Goal: Information Seeking & Learning: Learn about a topic

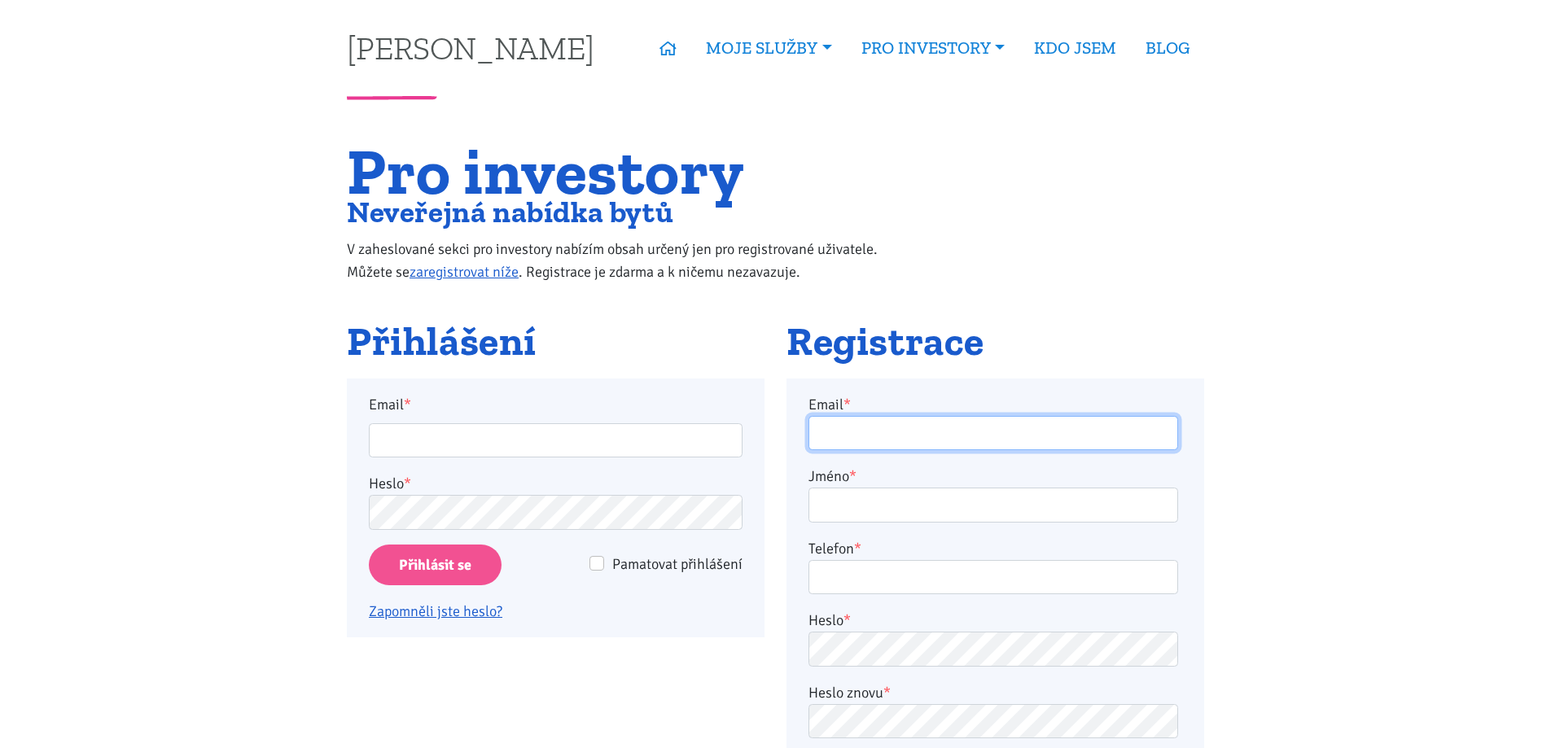
type input "lukas.pirsel@gmail.com"
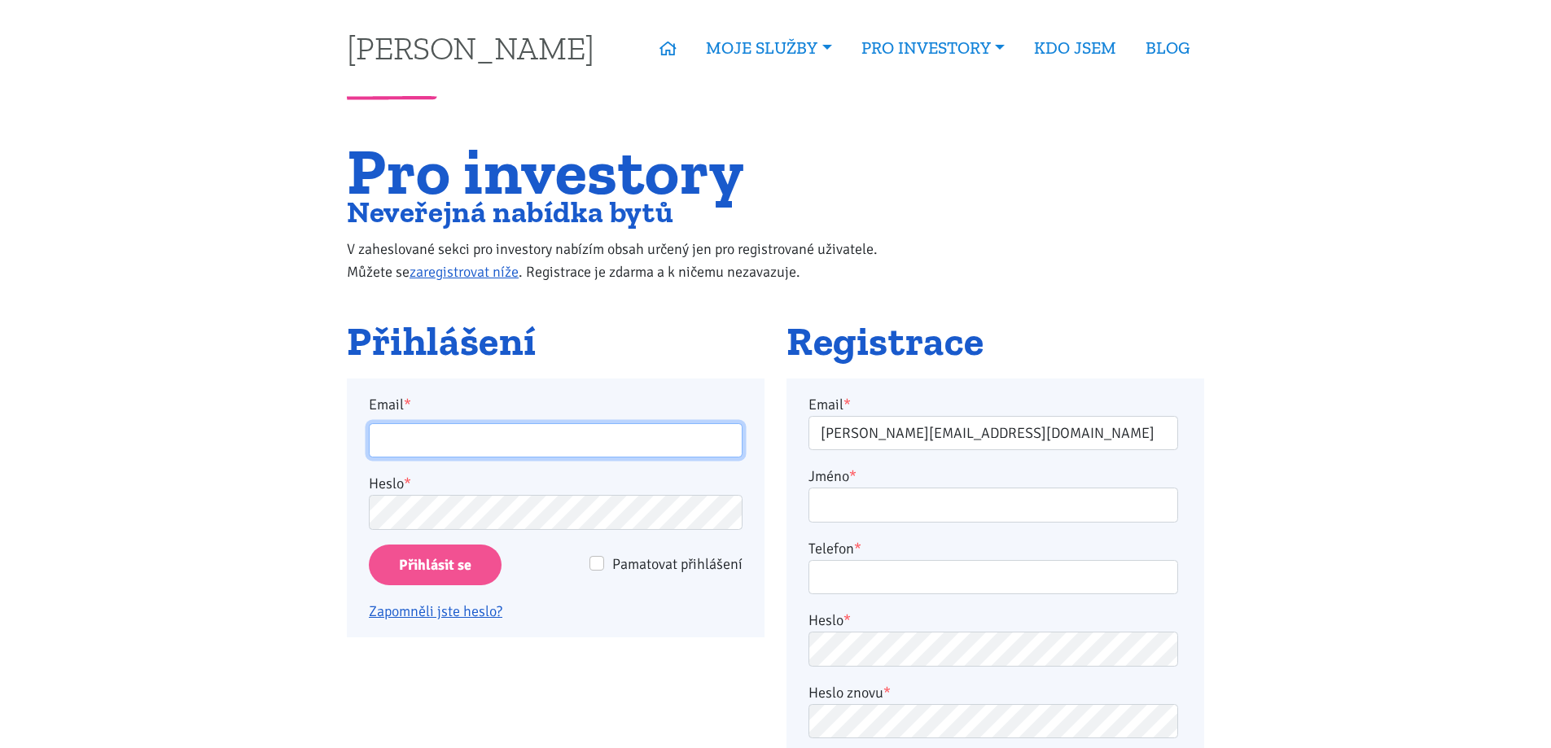
type input "lukas.pirsel@gmail.com"
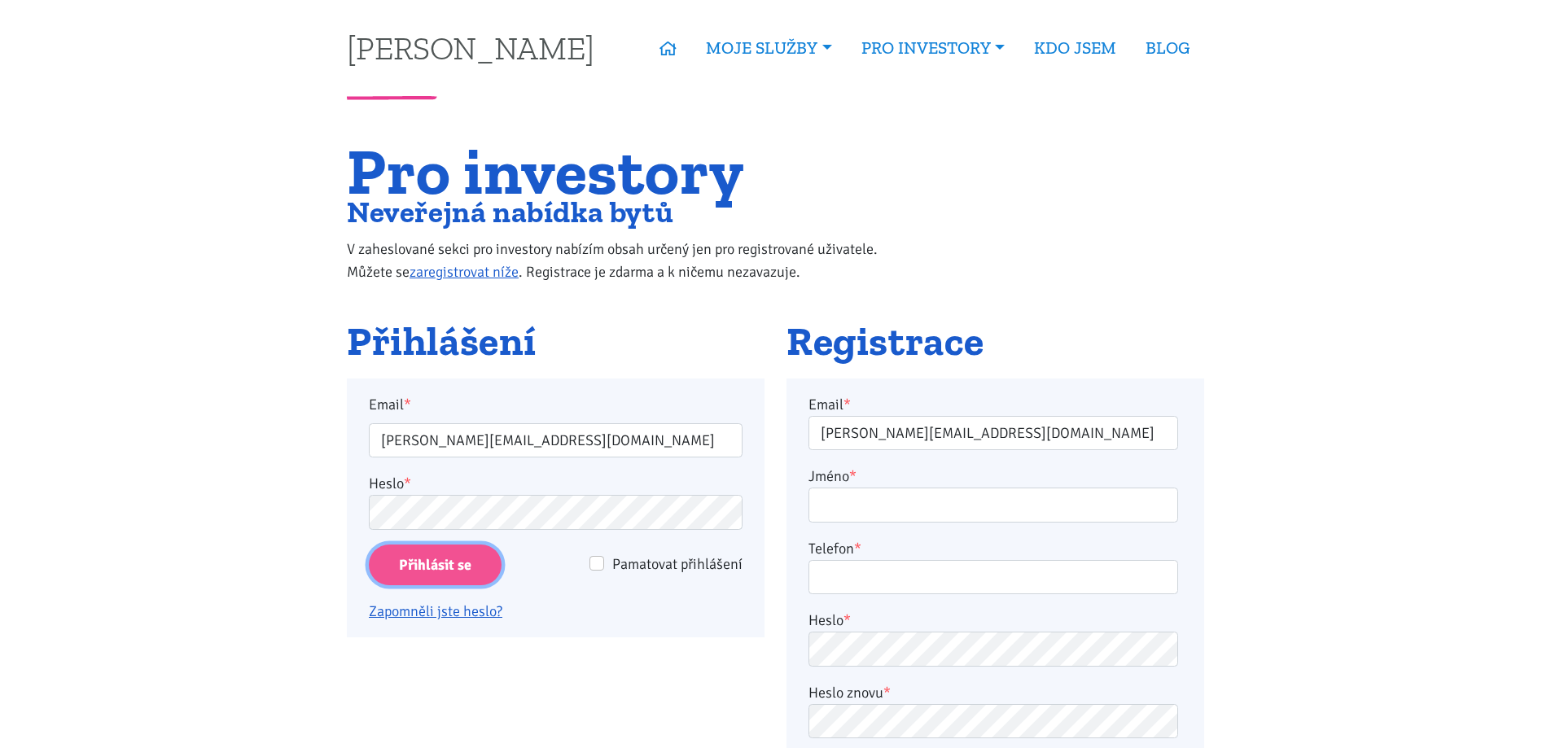
click at [445, 583] on input "Přihlásit se" at bounding box center [435, 566] width 133 height 42
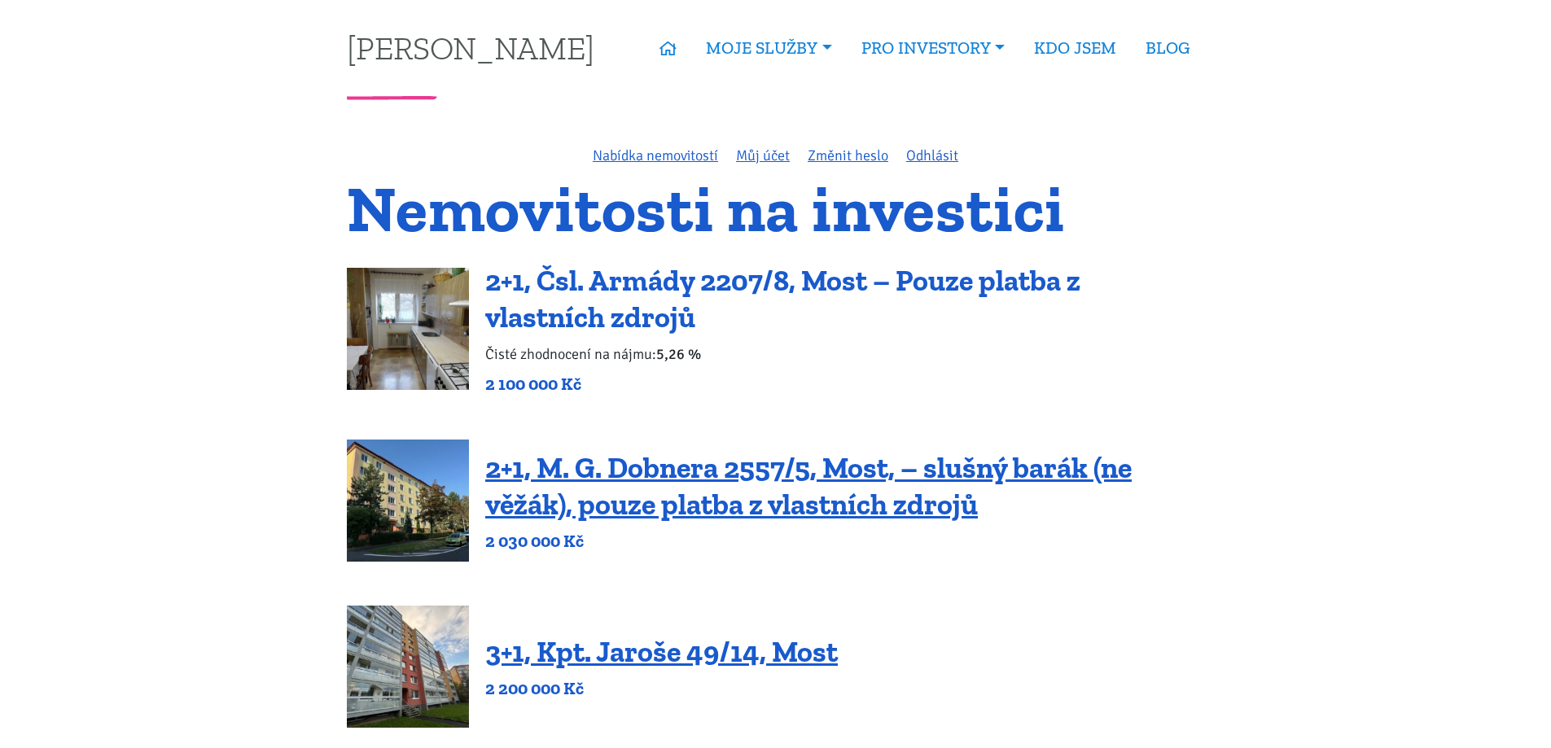
click at [728, 278] on link "2+1, Čsl. Armády 2207/8, Most – Pouze platba z vlastních zdrojů" at bounding box center [782, 299] width 595 height 72
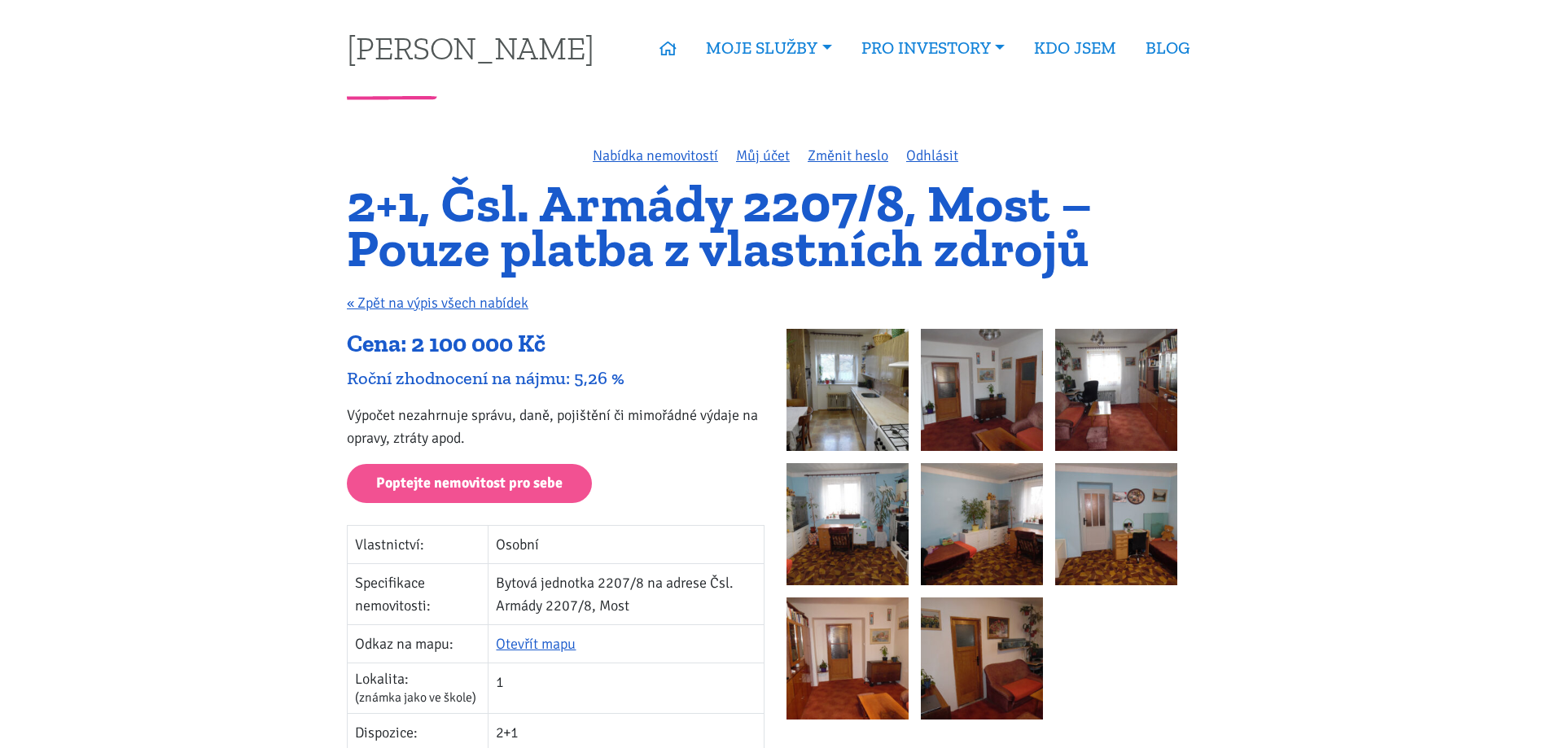
click at [808, 365] on img at bounding box center [847, 390] width 122 height 122
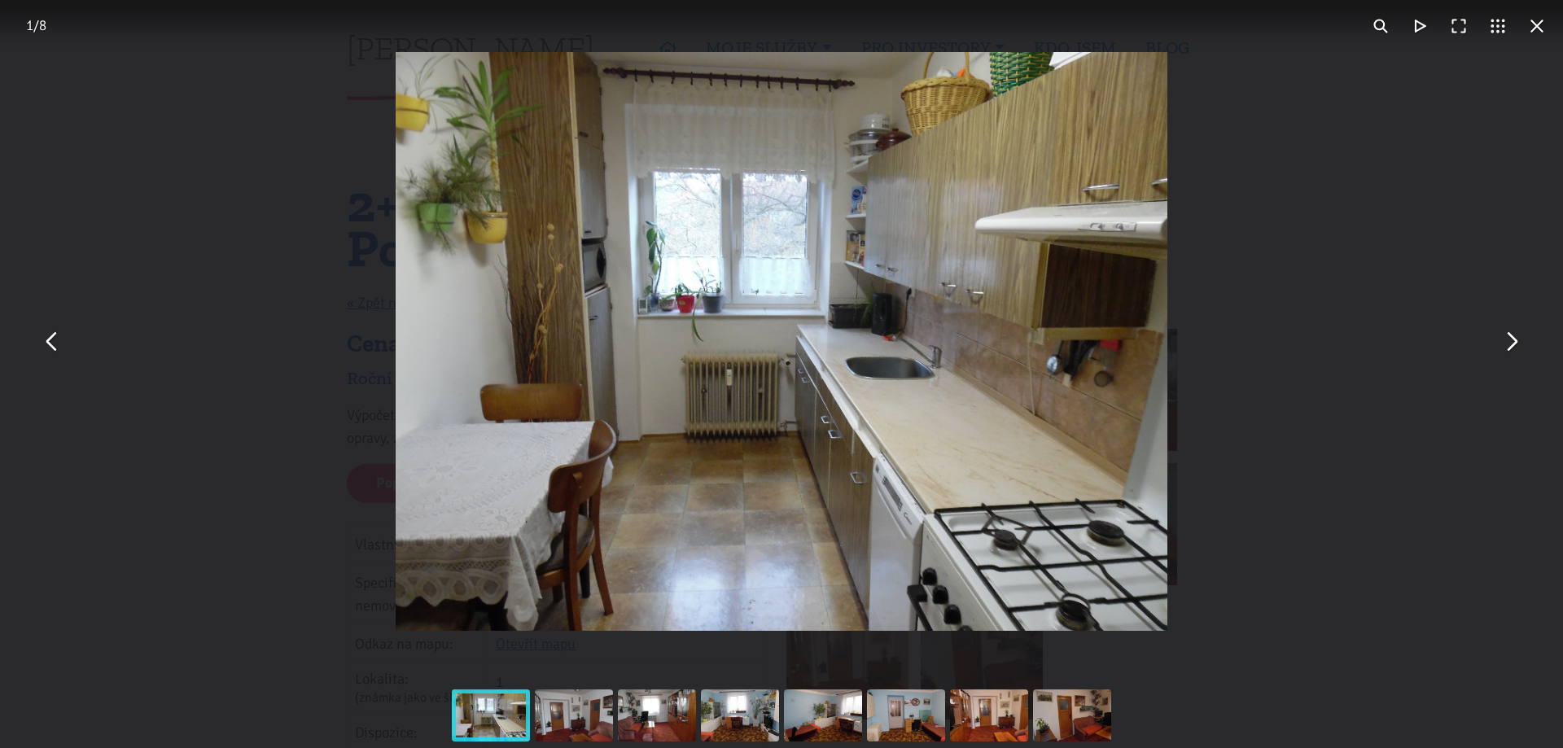
click at [1505, 348] on button "You can close this modal content with the ESC key" at bounding box center [1511, 341] width 39 height 39
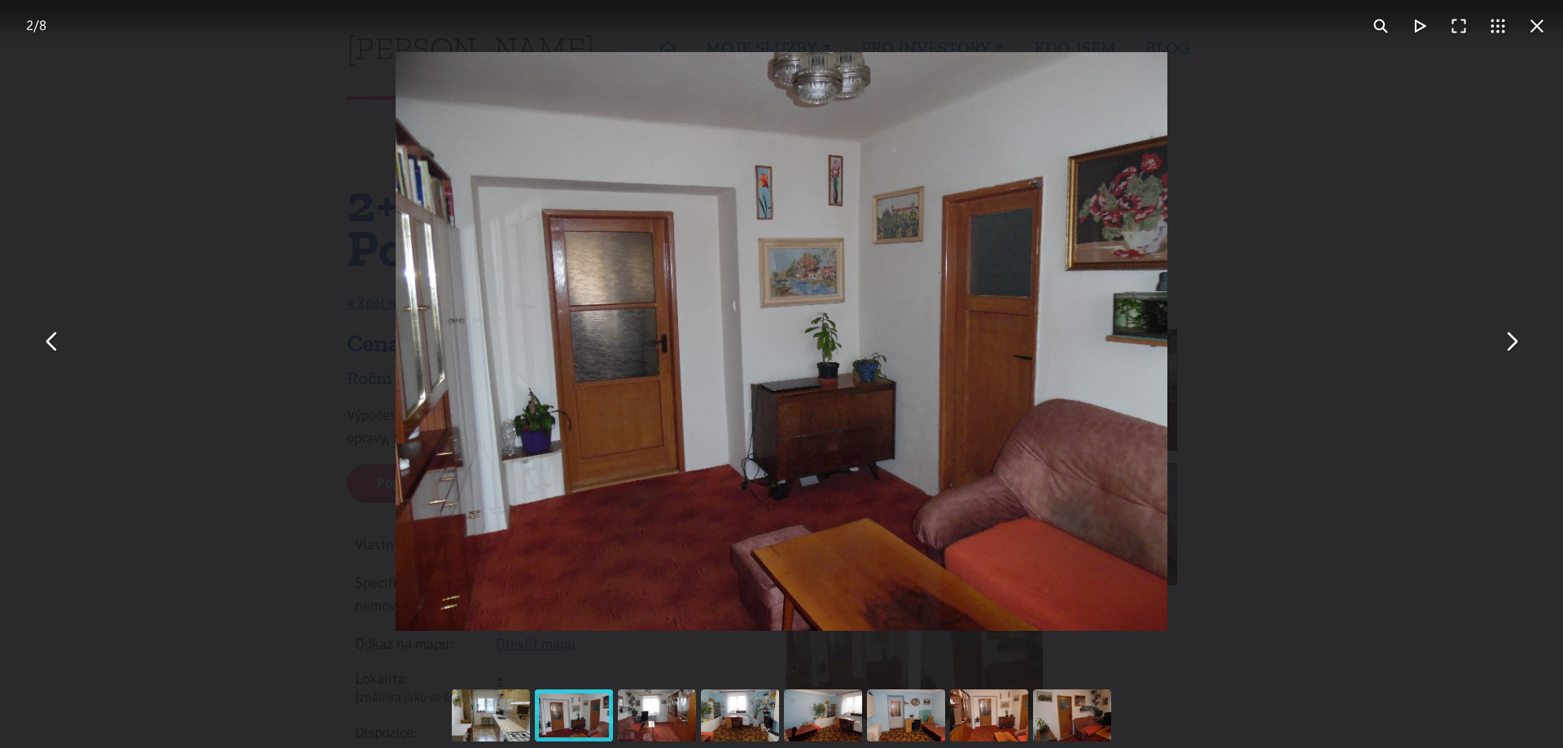
click at [1503, 347] on button "You can close this modal content with the ESC key" at bounding box center [1511, 341] width 39 height 39
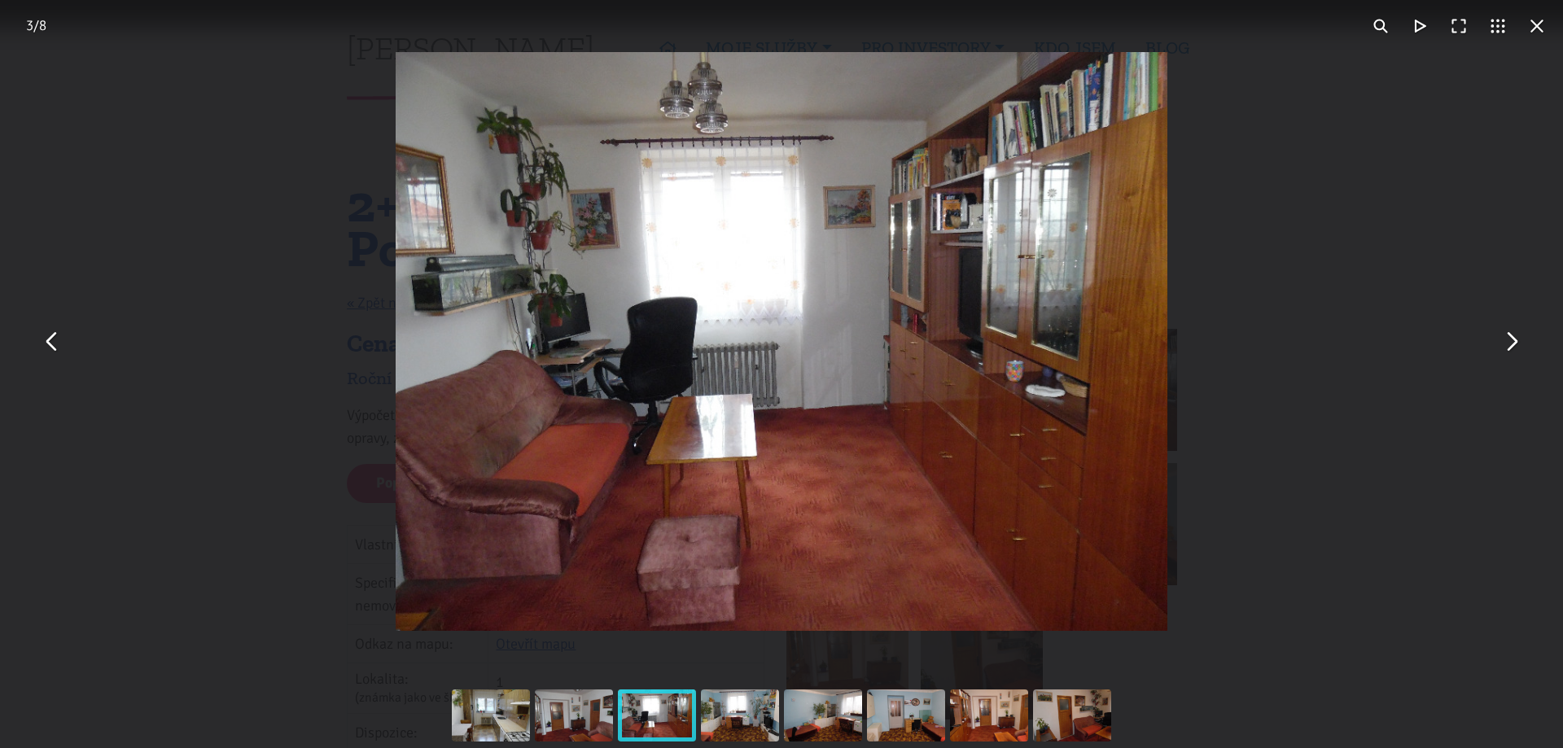
click at [1503, 347] on button "You can close this modal content with the ESC key" at bounding box center [1511, 341] width 39 height 39
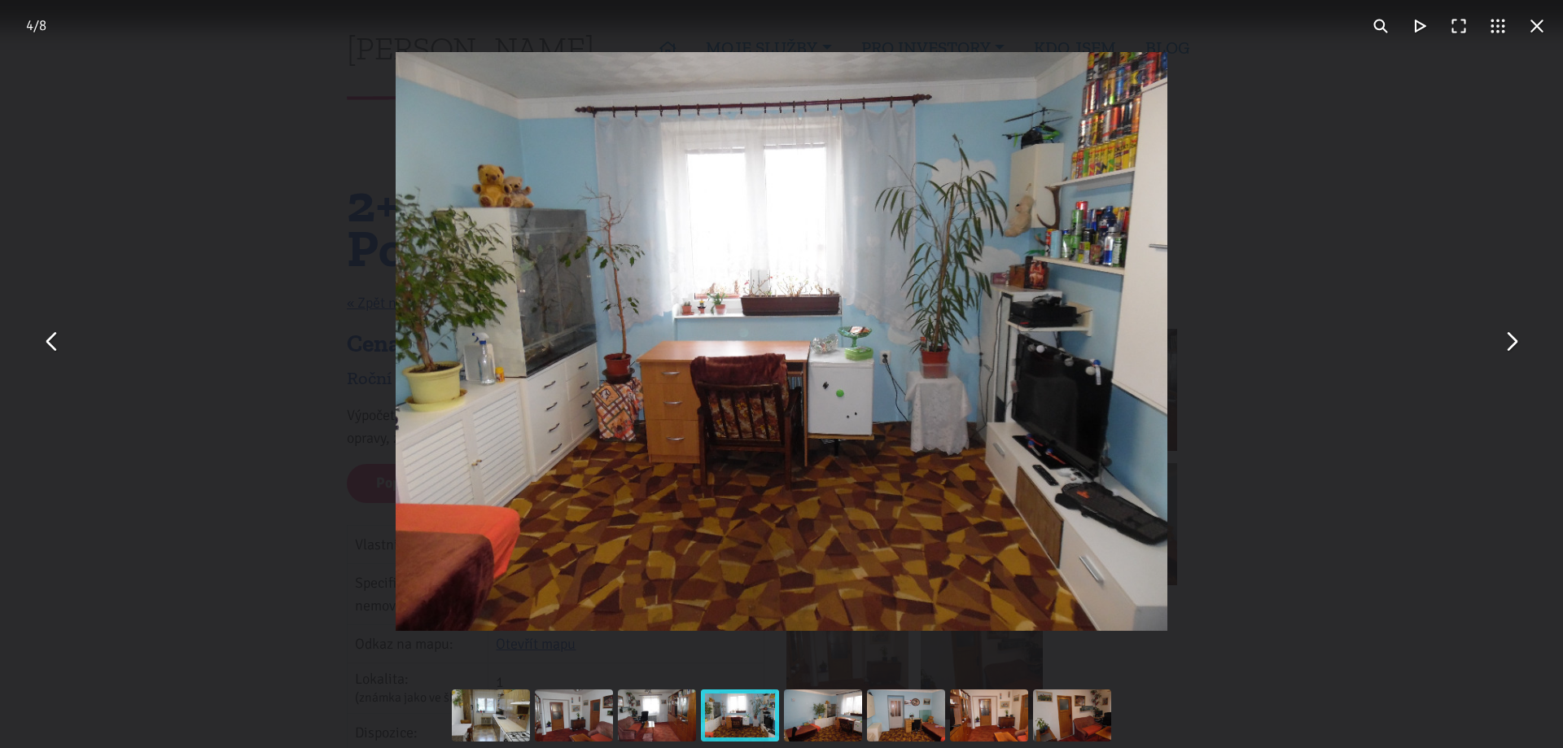
click at [1503, 347] on button "You can close this modal content with the ESC key" at bounding box center [1511, 341] width 39 height 39
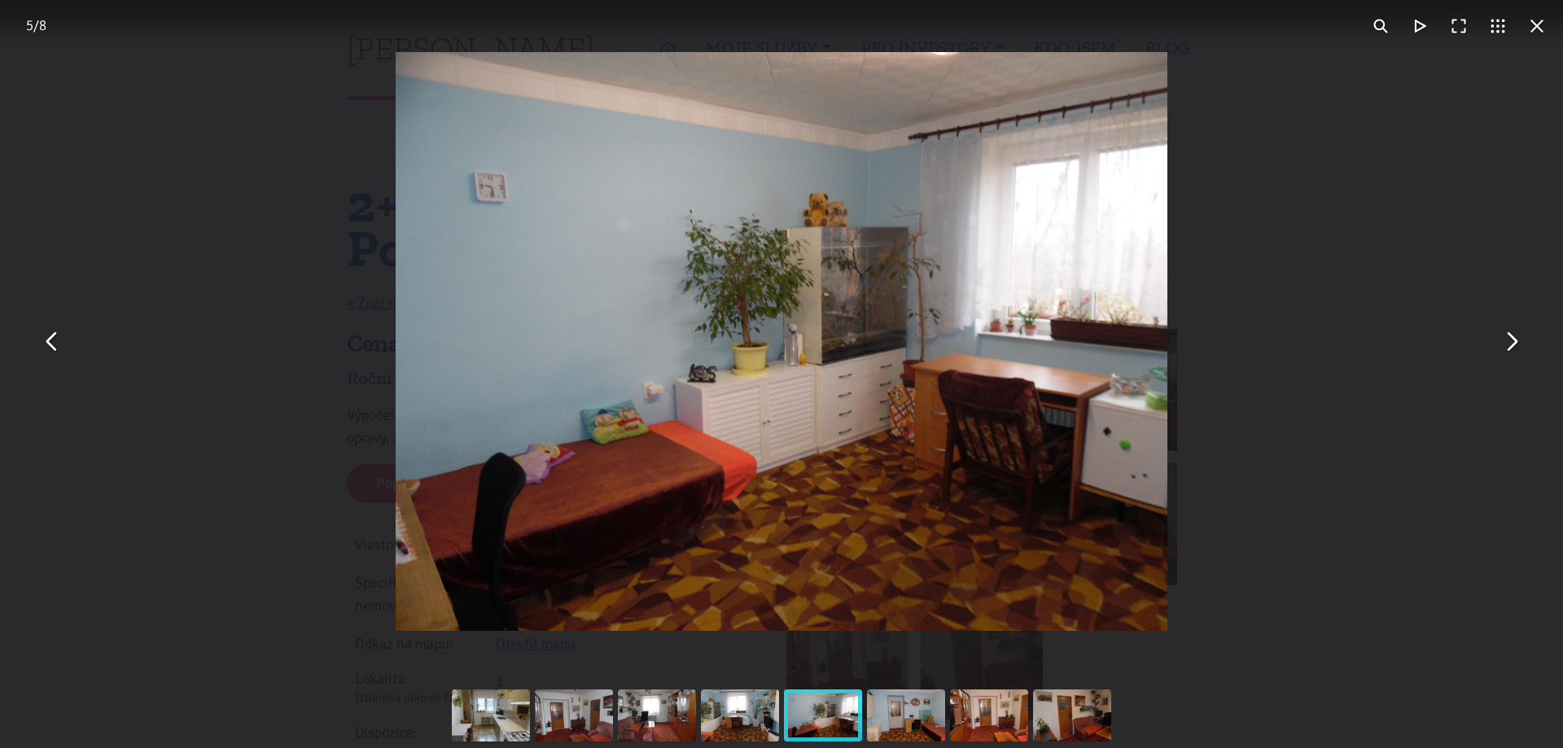
click at [1503, 347] on button "You can close this modal content with the ESC key" at bounding box center [1511, 341] width 39 height 39
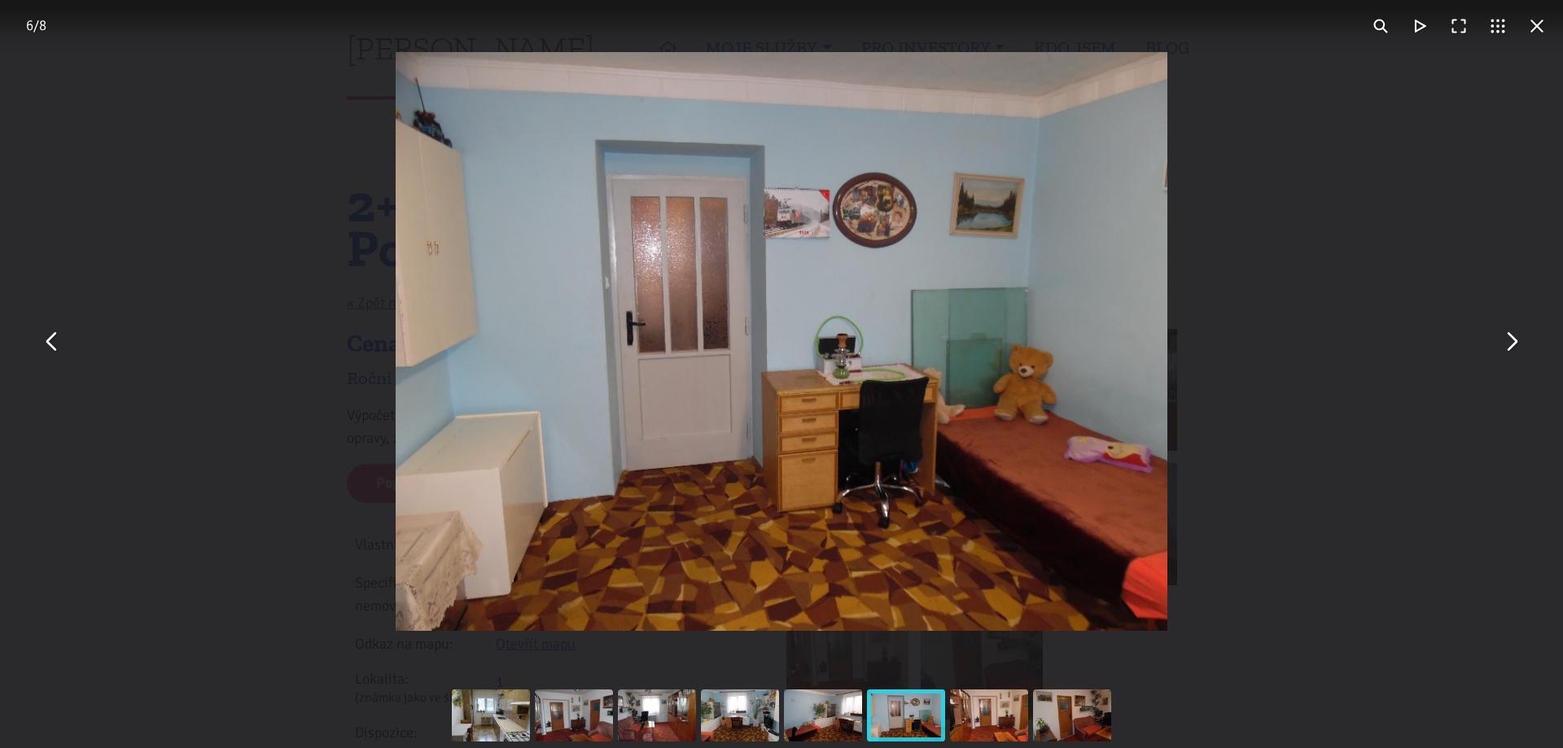
click at [1503, 347] on button "You can close this modal content with the ESC key" at bounding box center [1511, 341] width 39 height 39
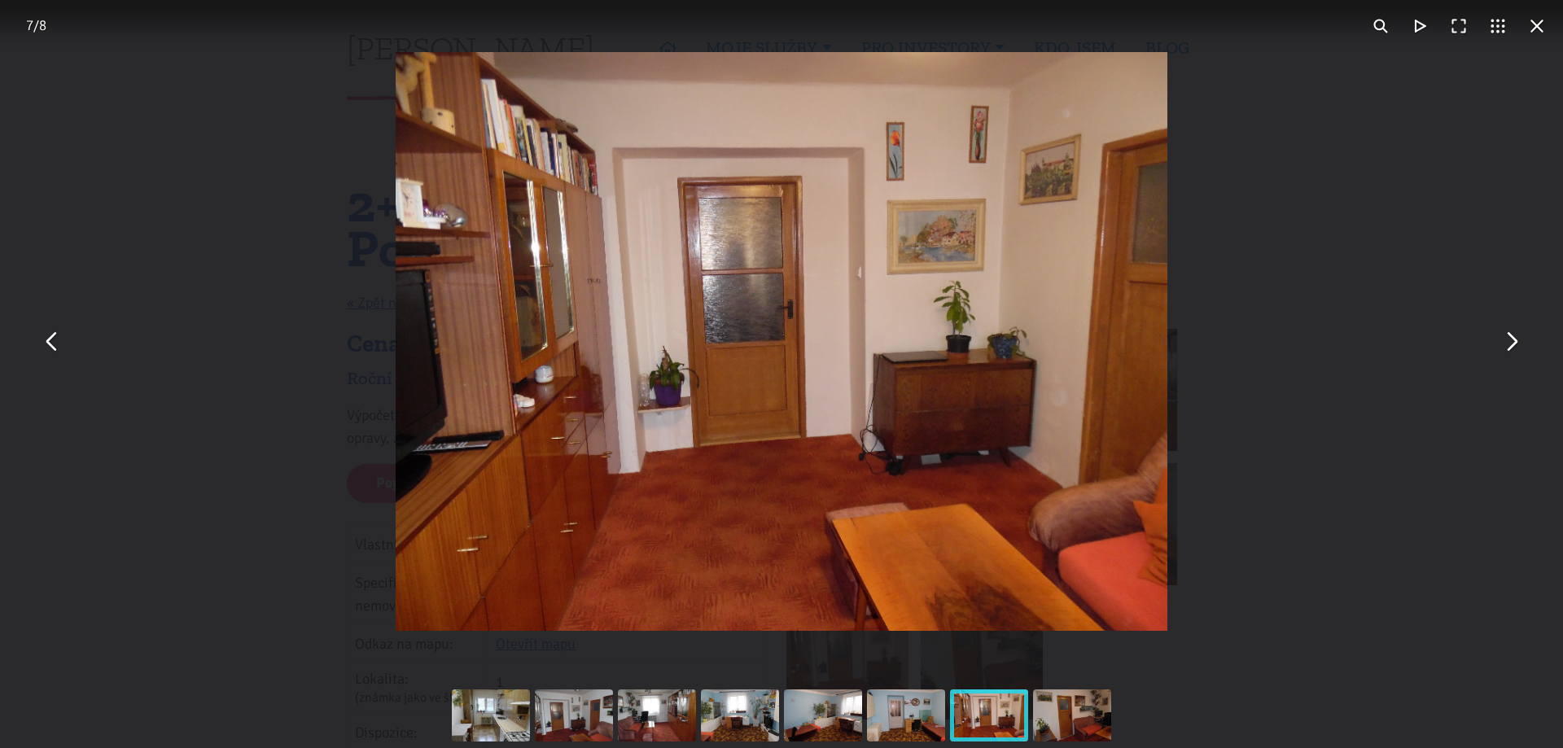
click at [1503, 347] on button "You can close this modal content with the ESC key" at bounding box center [1511, 341] width 39 height 39
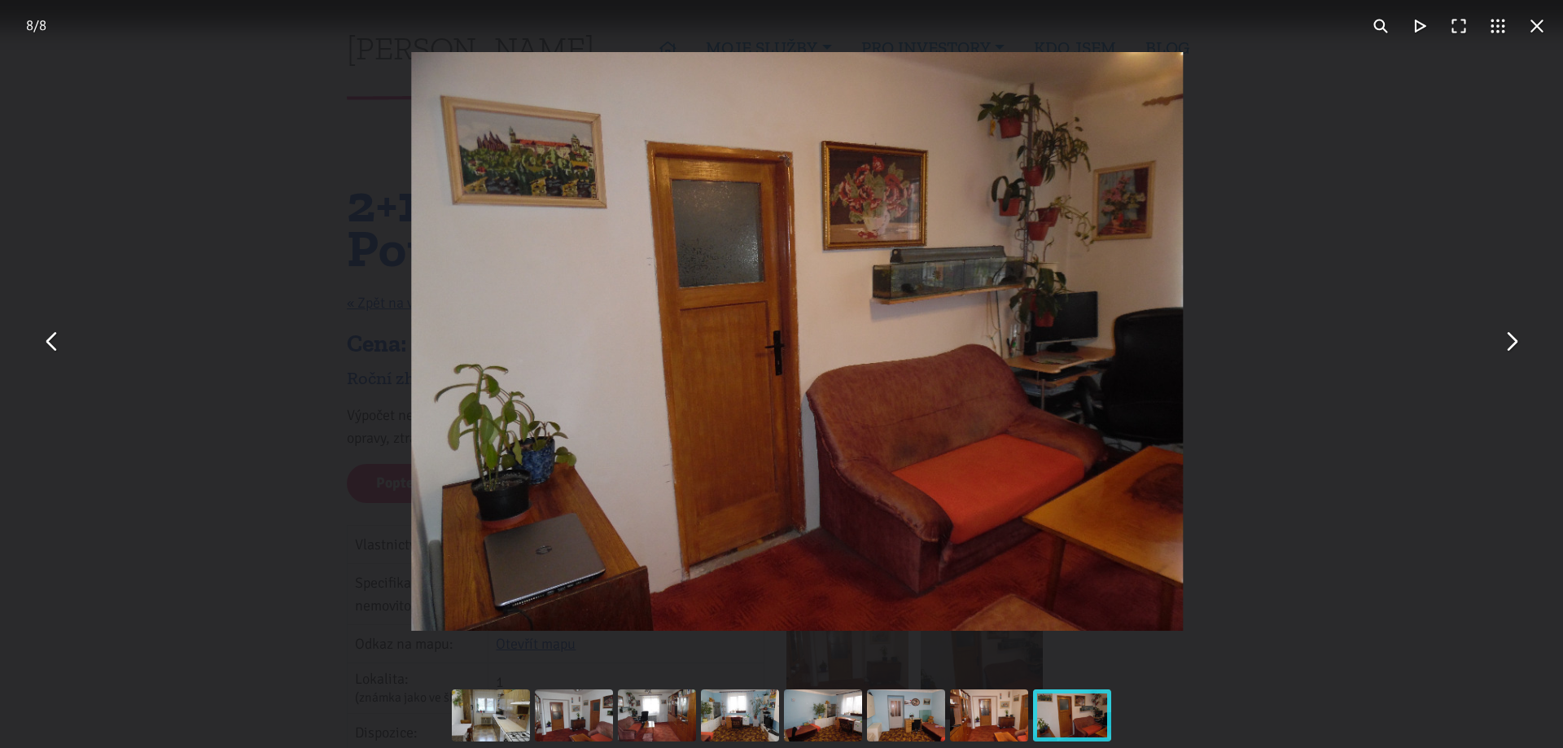
click at [1503, 347] on button "You can close this modal content with the ESC key" at bounding box center [1511, 341] width 39 height 39
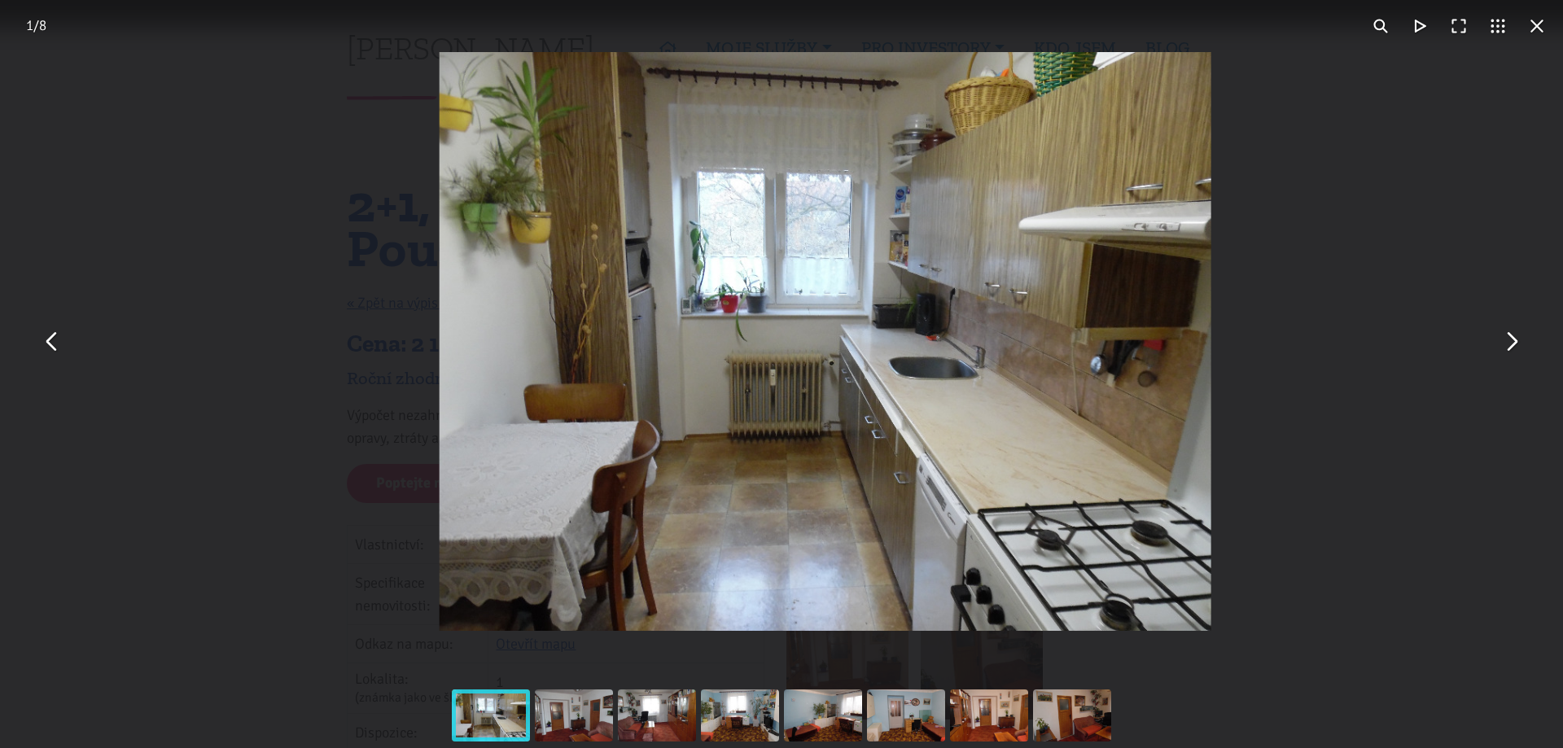
click at [1502, 347] on button "You can close this modal content with the ESC key" at bounding box center [1511, 341] width 39 height 39
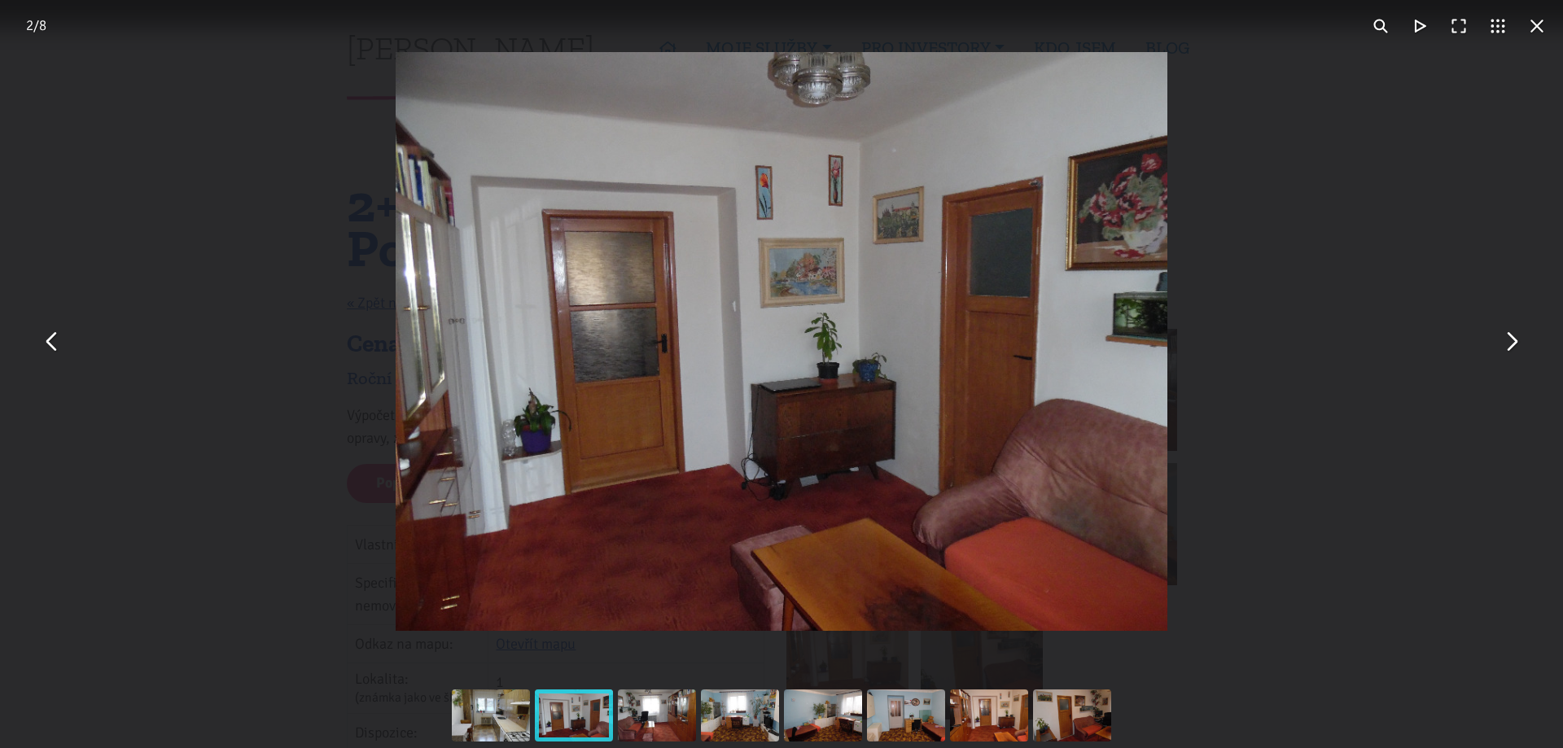
click at [1531, 32] on button "You can close this modal content with the ESC key" at bounding box center [1537, 26] width 39 height 39
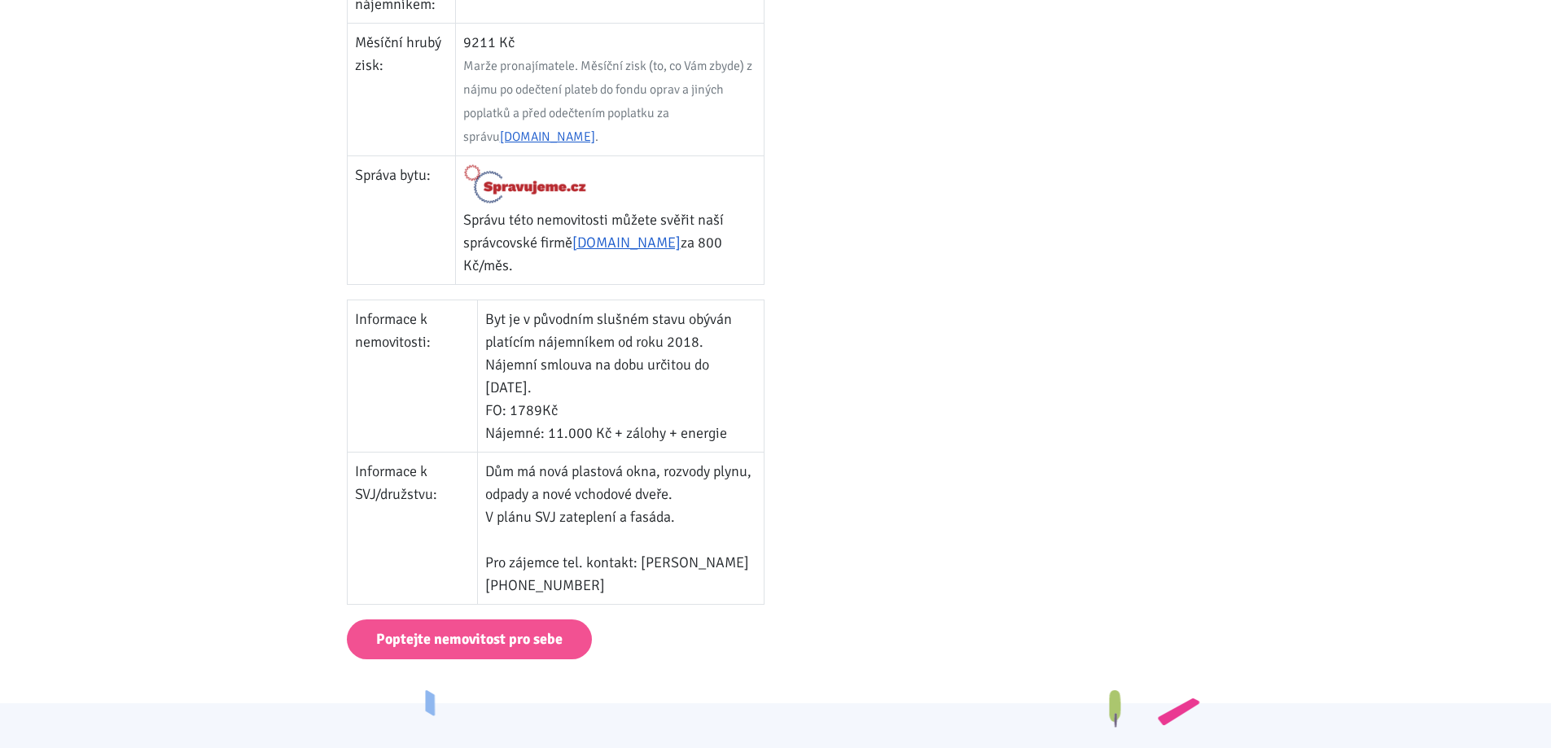
scroll to position [977, 0]
